Goal: Information Seeking & Learning: Check status

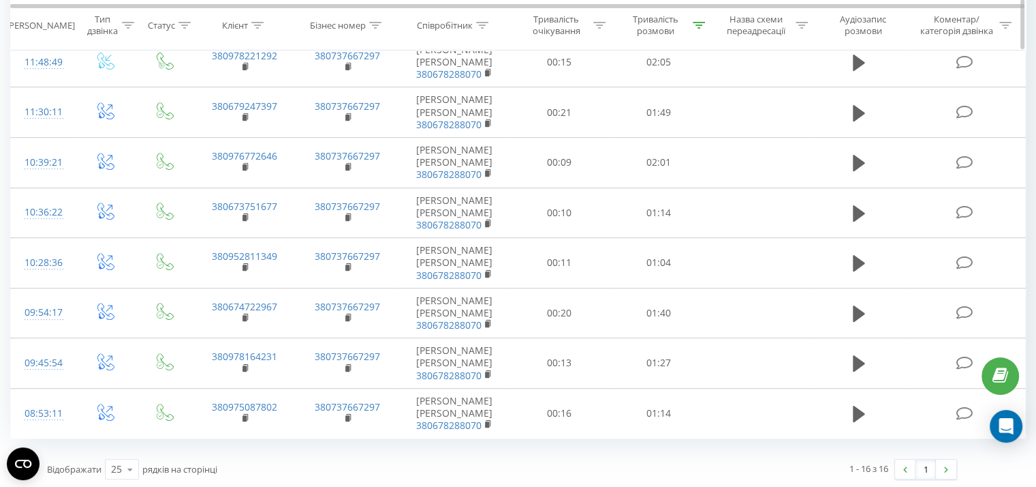
scroll to position [568, 0]
click at [699, 24] on icon at bounding box center [699, 25] width 12 height 7
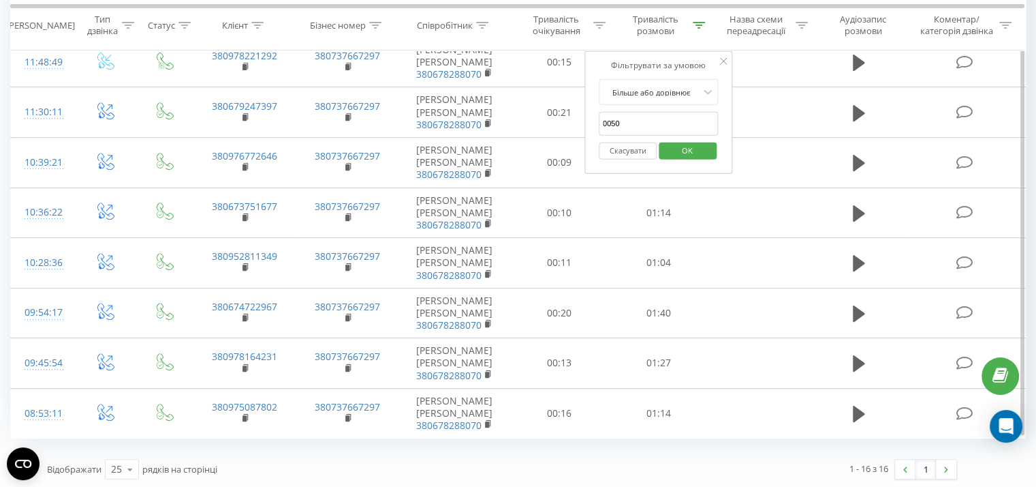
click at [692, 153] on span "OK" at bounding box center [688, 149] width 38 height 21
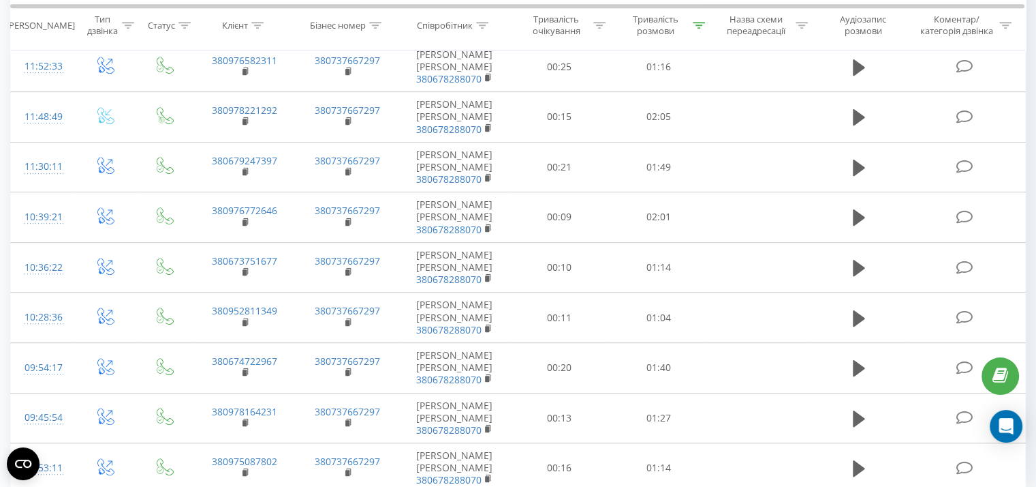
scroll to position [768, 0]
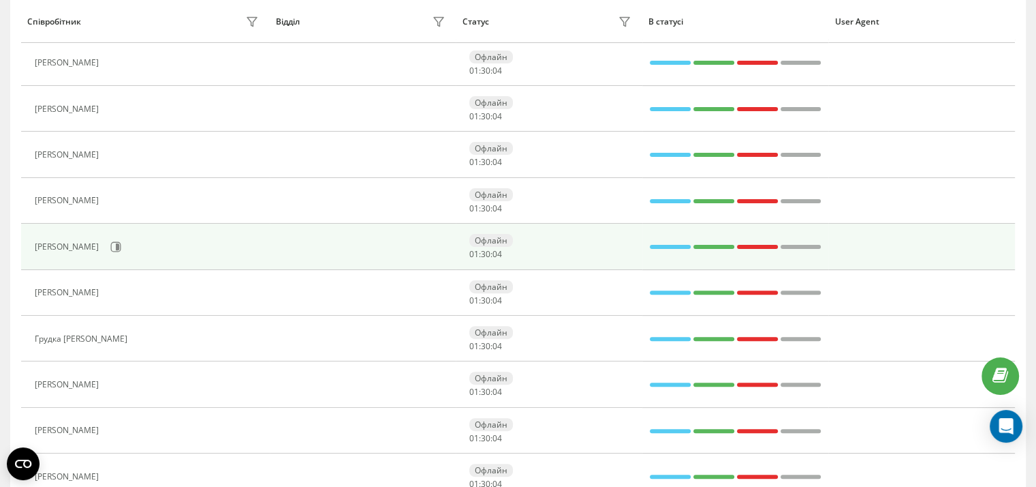
scroll to position [360, 0]
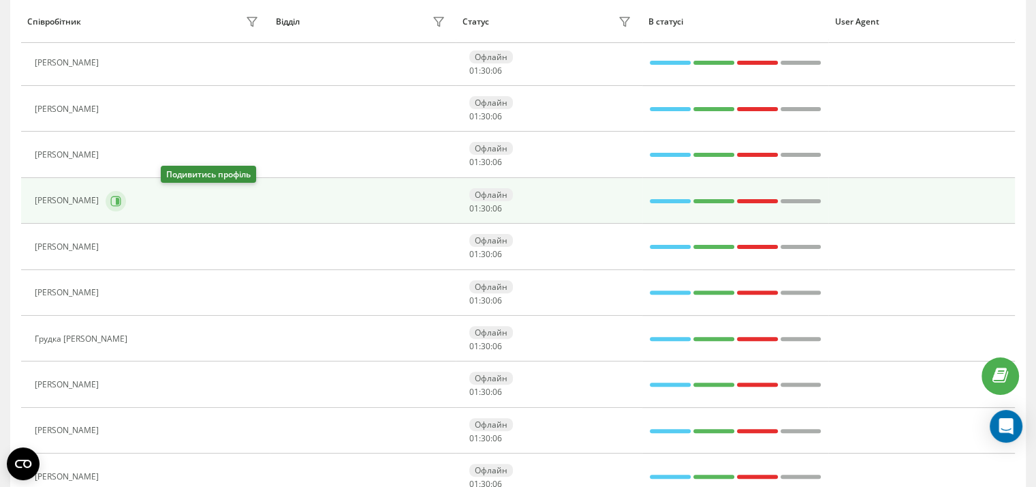
click at [121, 196] on icon at bounding box center [115, 201] width 11 height 11
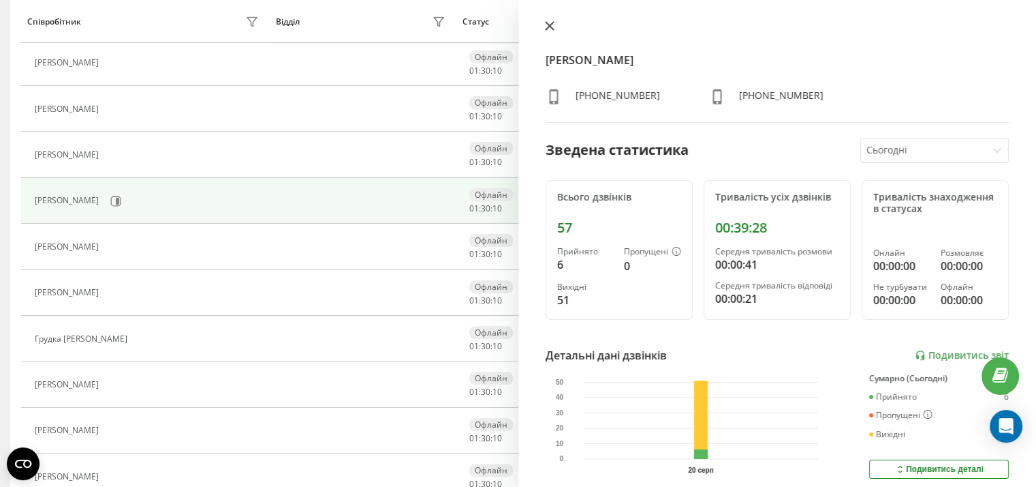
click at [549, 24] on icon at bounding box center [550, 26] width 10 height 10
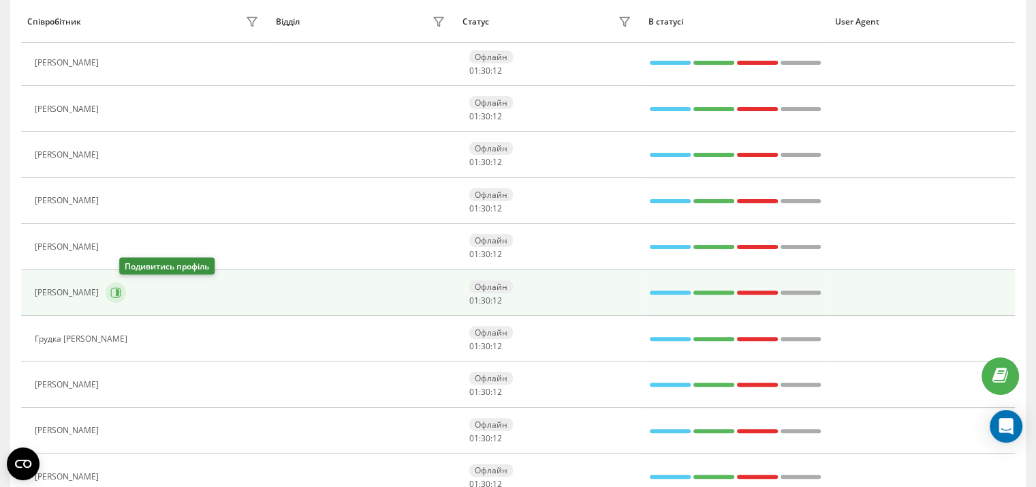
click at [121, 290] on icon at bounding box center [115, 292] width 11 height 11
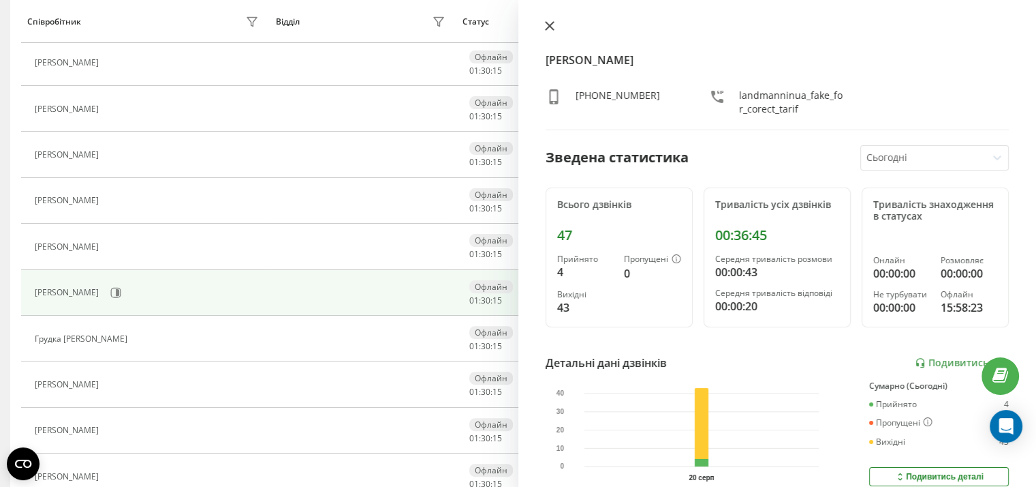
click at [547, 27] on icon at bounding box center [550, 26] width 10 height 10
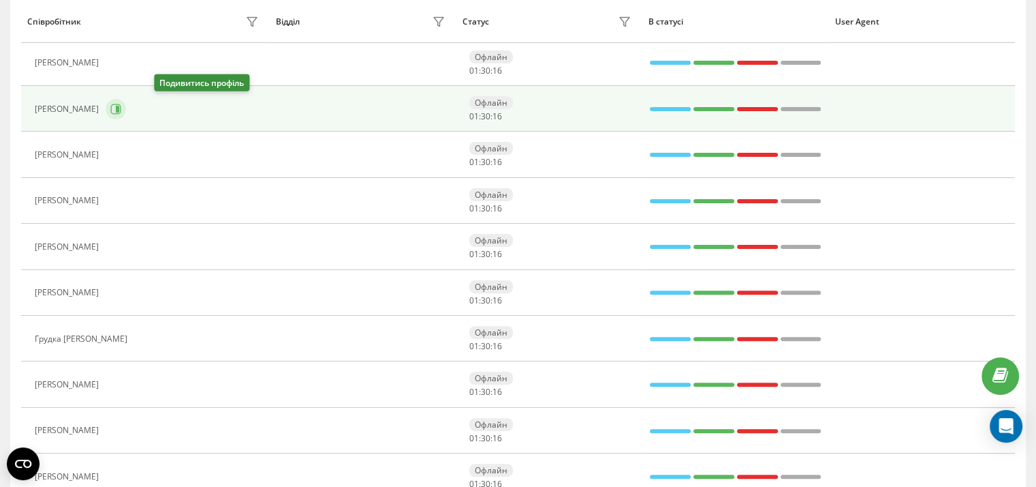
click at [119, 106] on icon at bounding box center [117, 109] width 3 height 7
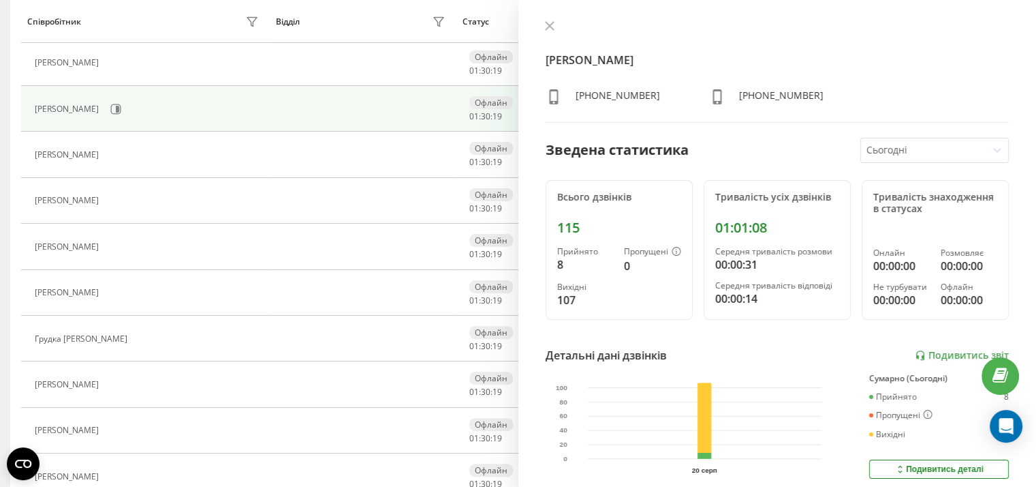
click at [548, 25] on icon at bounding box center [550, 26] width 10 height 10
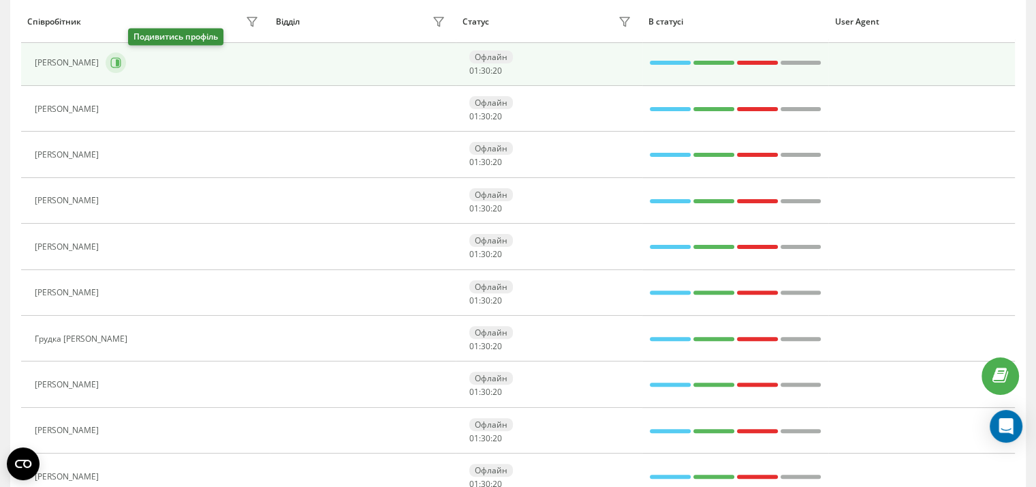
click at [121, 63] on icon at bounding box center [115, 62] width 11 height 11
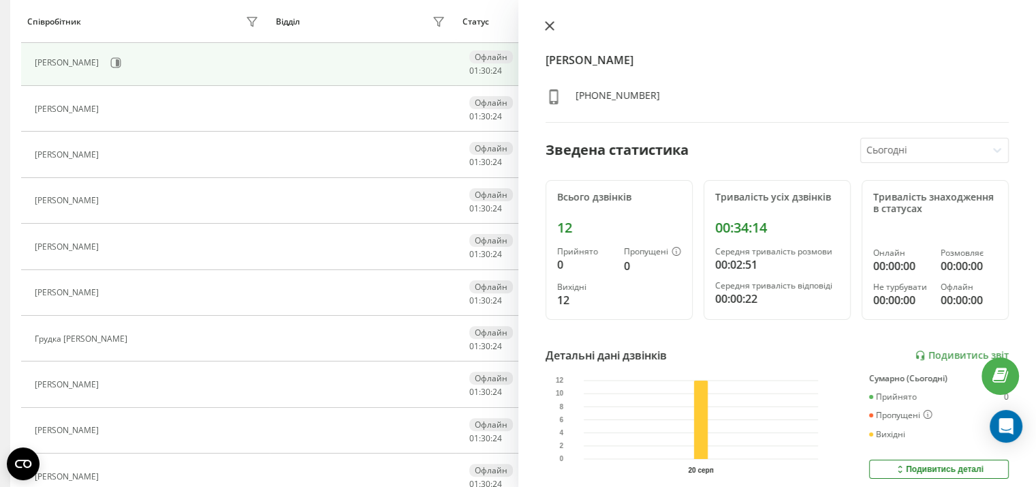
click at [546, 29] on icon at bounding box center [549, 26] width 8 height 8
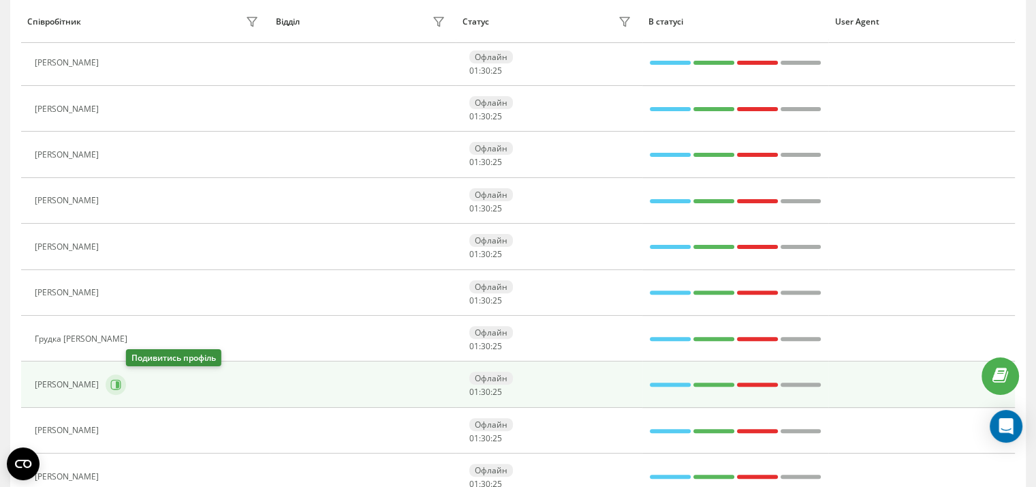
click at [121, 384] on icon at bounding box center [115, 384] width 11 height 11
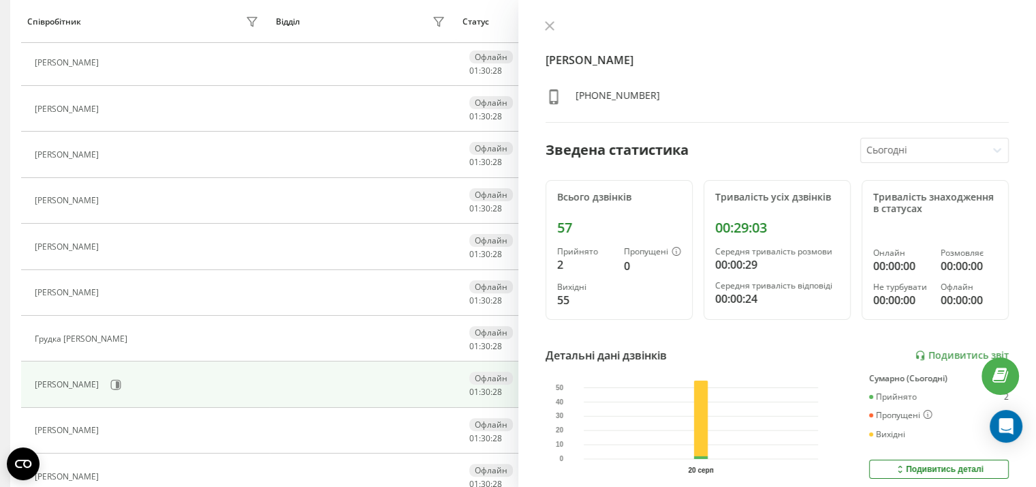
click at [547, 27] on icon at bounding box center [550, 26] width 10 height 10
